Goal: Navigation & Orientation: Find specific page/section

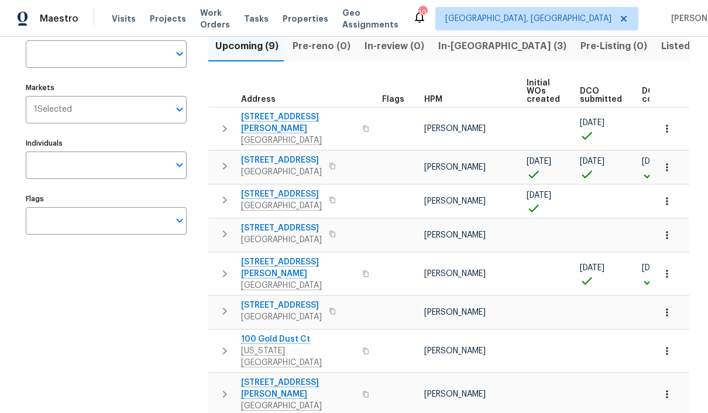
scroll to position [89, 0]
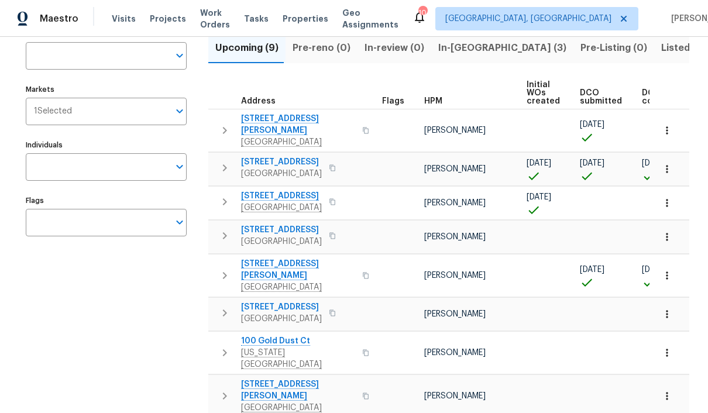
click at [280, 120] on span "4517 Clayburn Dr W" at bounding box center [298, 124] width 114 height 23
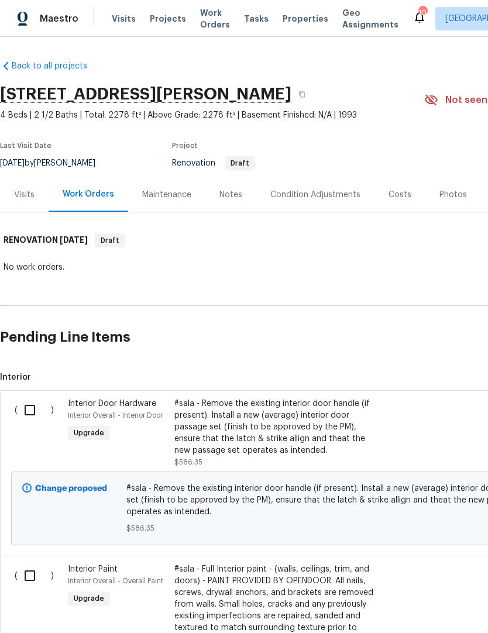
click at [32, 71] on link "Back to all projects" at bounding box center [56, 66] width 112 height 12
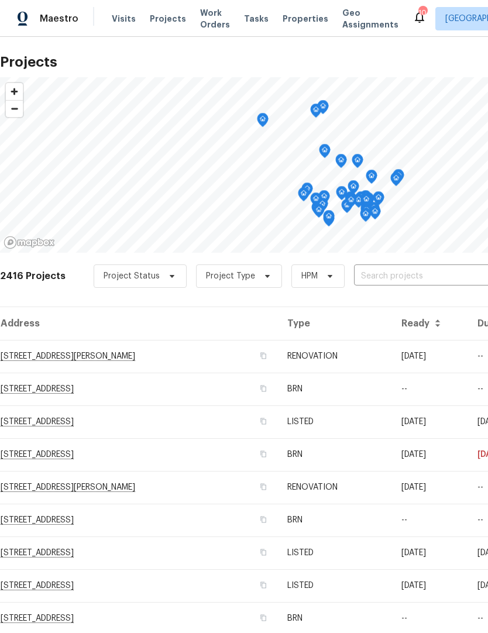
scroll to position [9, 0]
click at [291, 19] on span "Properties" at bounding box center [306, 19] width 46 height 12
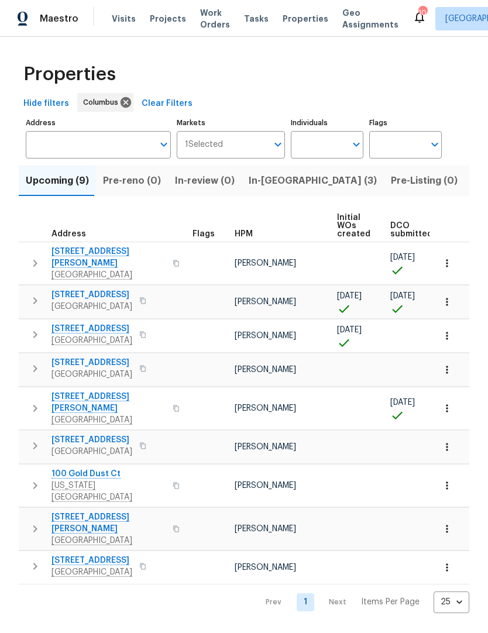
click at [134, 459] on html "Maestro Visits Projects Work Orders Tasks Properties Geo Assignments 10 Columbu…" at bounding box center [244, 316] width 488 height 632
